Goal: Find specific page/section: Find specific page/section

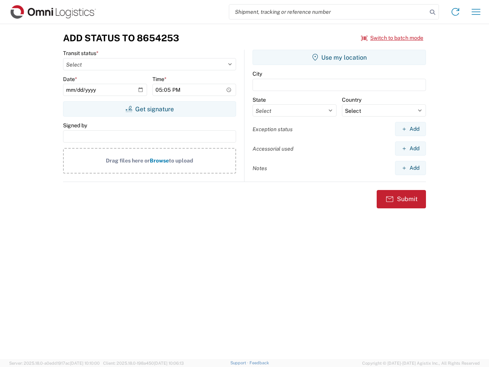
click at [328, 12] on input "search" at bounding box center [328, 12] width 198 height 15
click at [433, 12] on icon at bounding box center [432, 12] width 11 height 11
click at [456, 12] on icon at bounding box center [455, 12] width 12 height 12
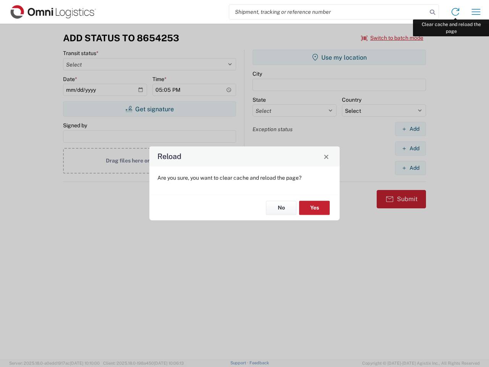
click at [476, 12] on div "Reload Are you sure, you want to clear cache and reload the page? No Yes" at bounding box center [244, 183] width 489 height 367
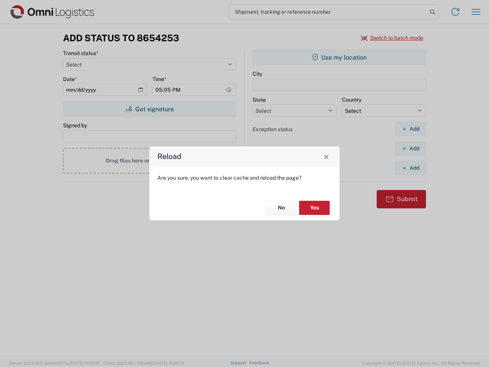
click at [392, 38] on div "Reload Are you sure, you want to clear cache and reload the page? No Yes" at bounding box center [244, 183] width 489 height 367
click at [149, 109] on div "Reload Are you sure, you want to clear cache and reload the page? No Yes" at bounding box center [244, 183] width 489 height 367
click at [339, 57] on div "Reload Are you sure, you want to clear cache and reload the page? No Yes" at bounding box center [244, 183] width 489 height 367
click at [410, 129] on div "Reload Are you sure, you want to clear cache and reload the page? No Yes" at bounding box center [244, 183] width 489 height 367
click at [410, 148] on div "Reload Are you sure, you want to clear cache and reload the page? No Yes" at bounding box center [244, 183] width 489 height 367
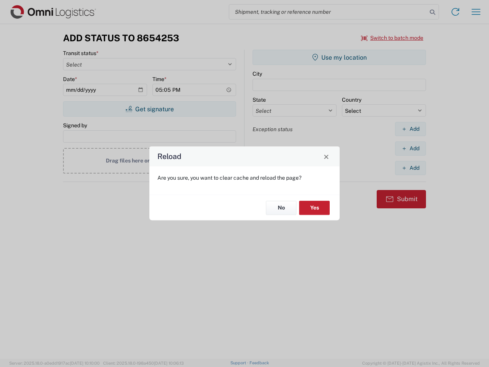
click at [410, 168] on div "Reload Are you sure, you want to clear cache and reload the page? No Yes" at bounding box center [244, 183] width 489 height 367
